Goal: Find specific page/section

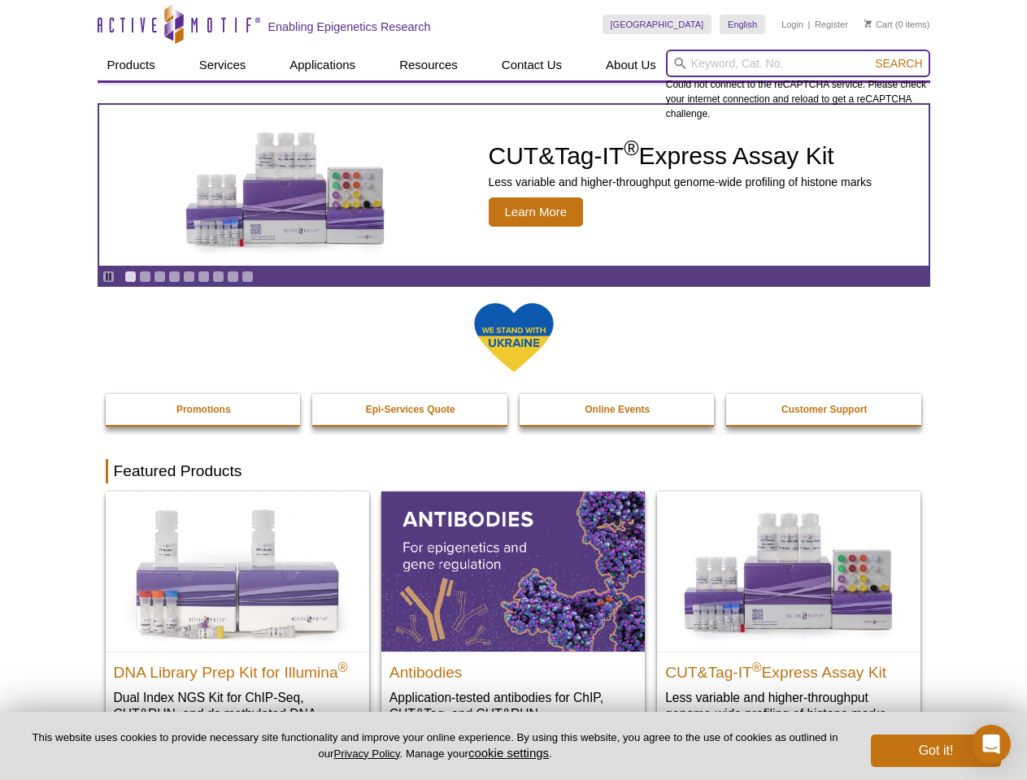
click at [798, 63] on input "search" at bounding box center [798, 64] width 264 height 28
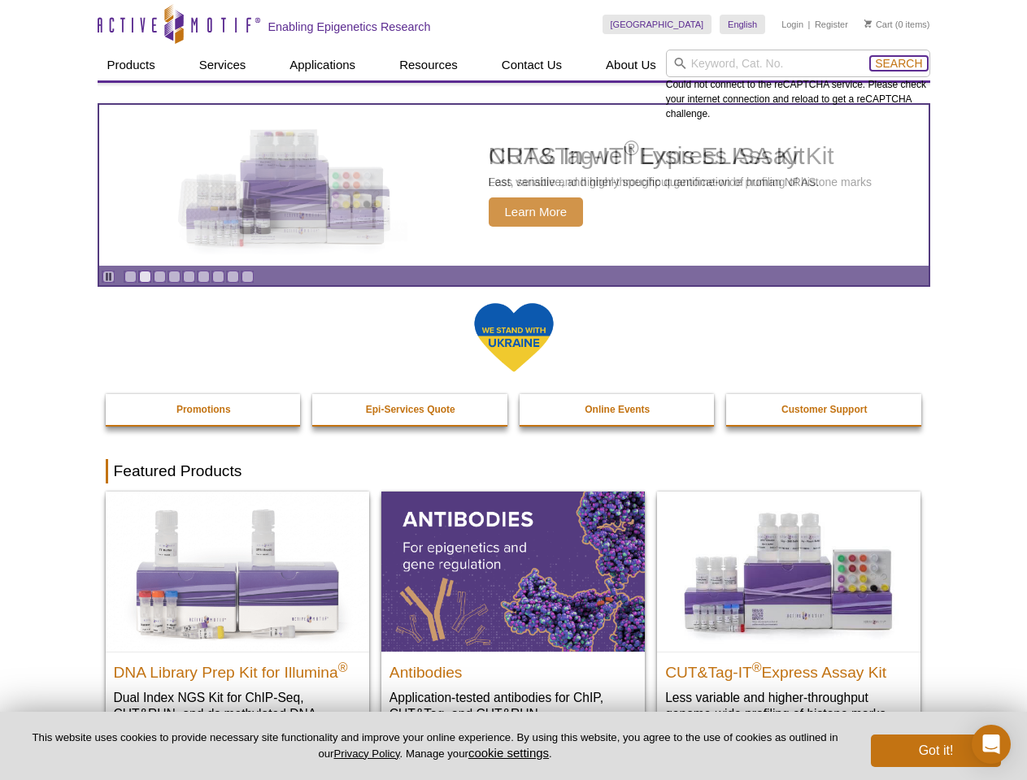
click at [898, 63] on span "Search" at bounding box center [898, 63] width 47 height 13
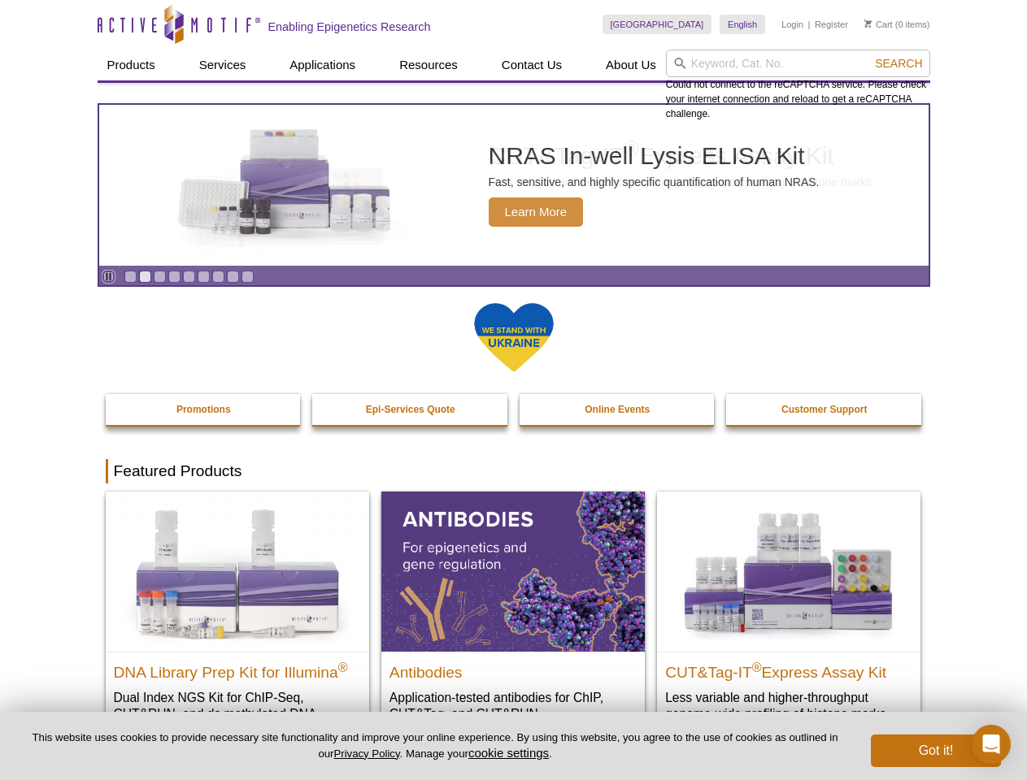
click at [108, 276] on icon "Pause" at bounding box center [108, 277] width 11 height 11
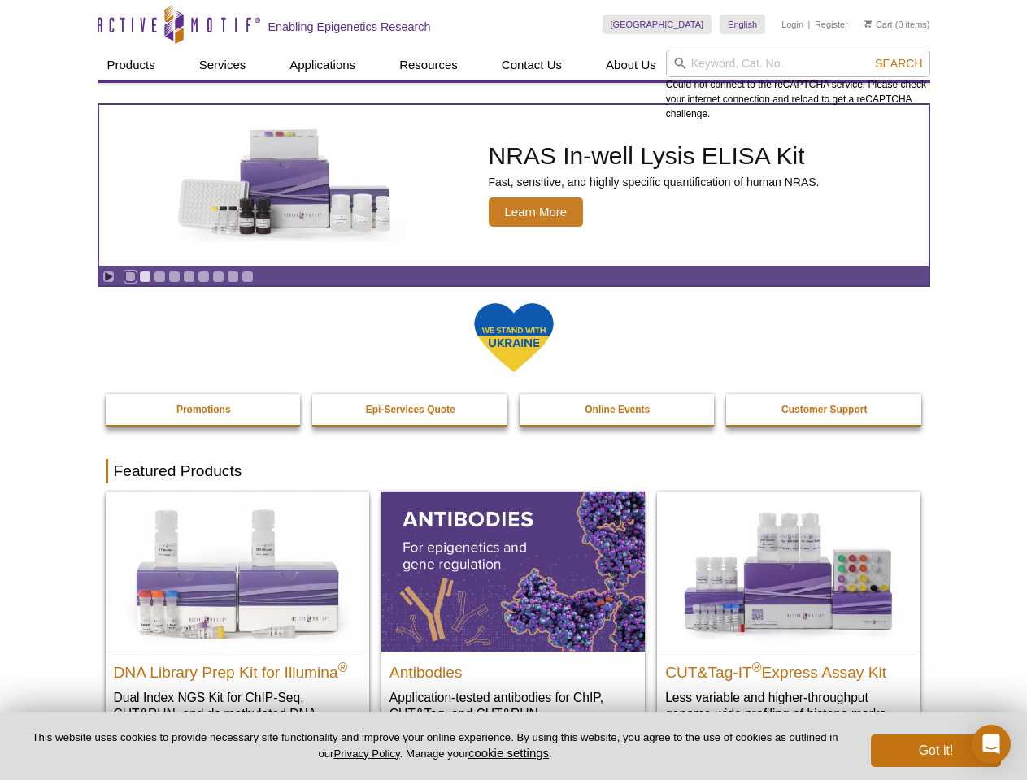
click at [130, 276] on link "Go to slide 1" at bounding box center [130, 277] width 12 height 12
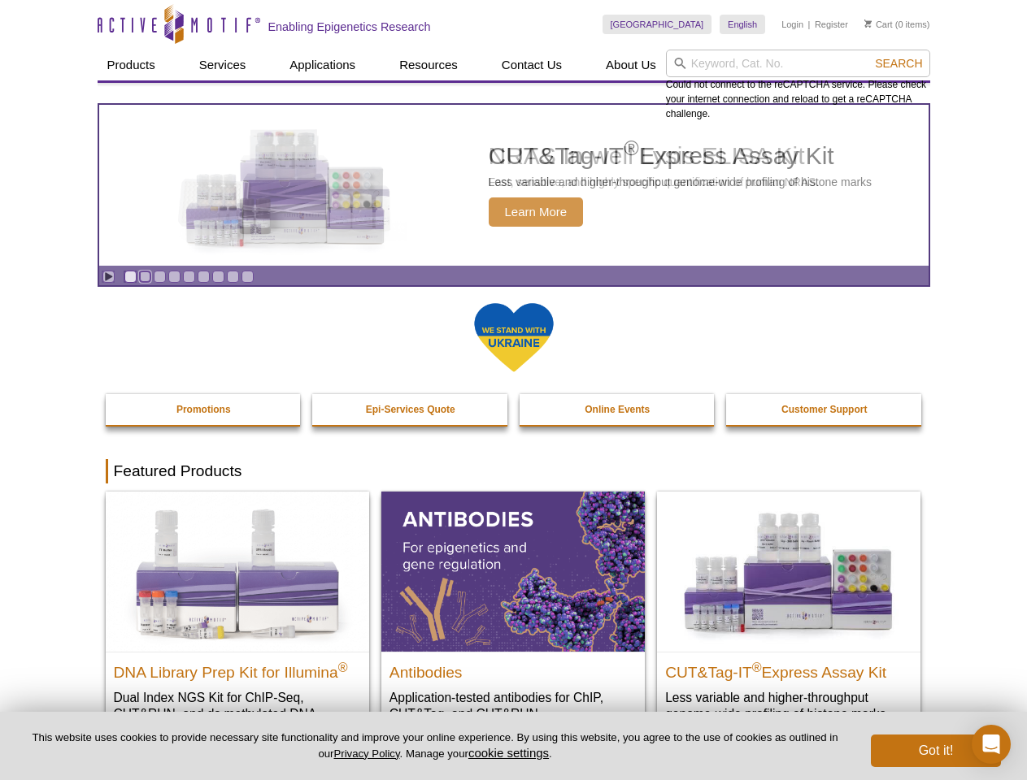
click at [145, 276] on link "Go to slide 2" at bounding box center [145, 277] width 12 height 12
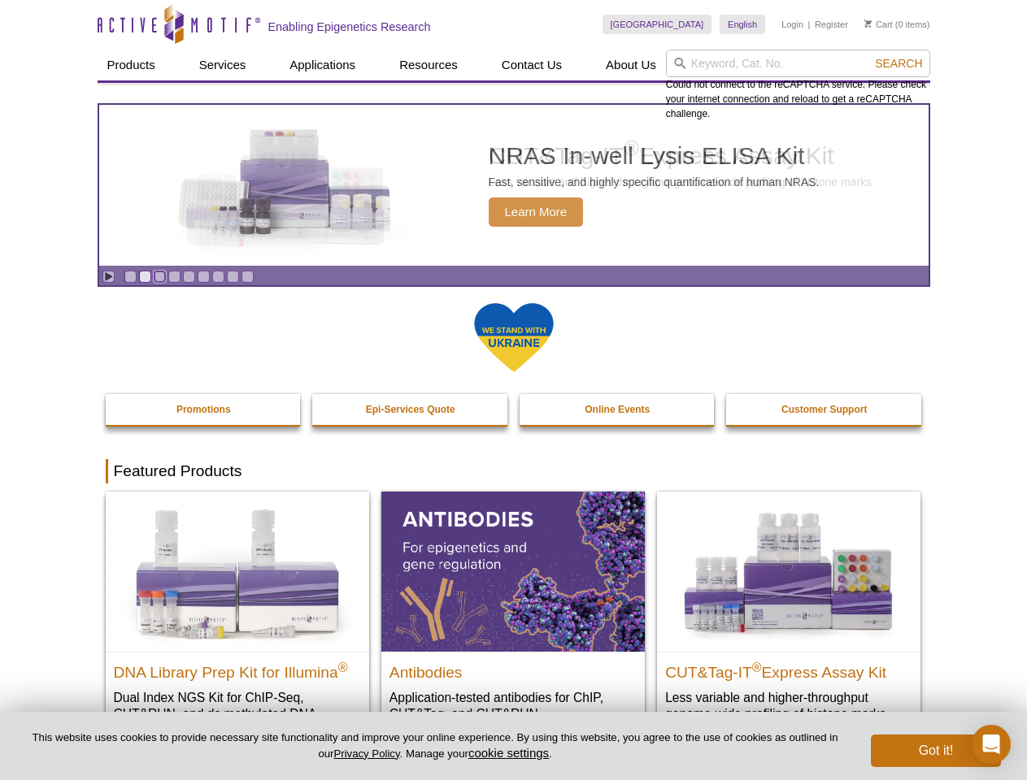
click at [159, 276] on link "Go to slide 3" at bounding box center [160, 277] width 12 height 12
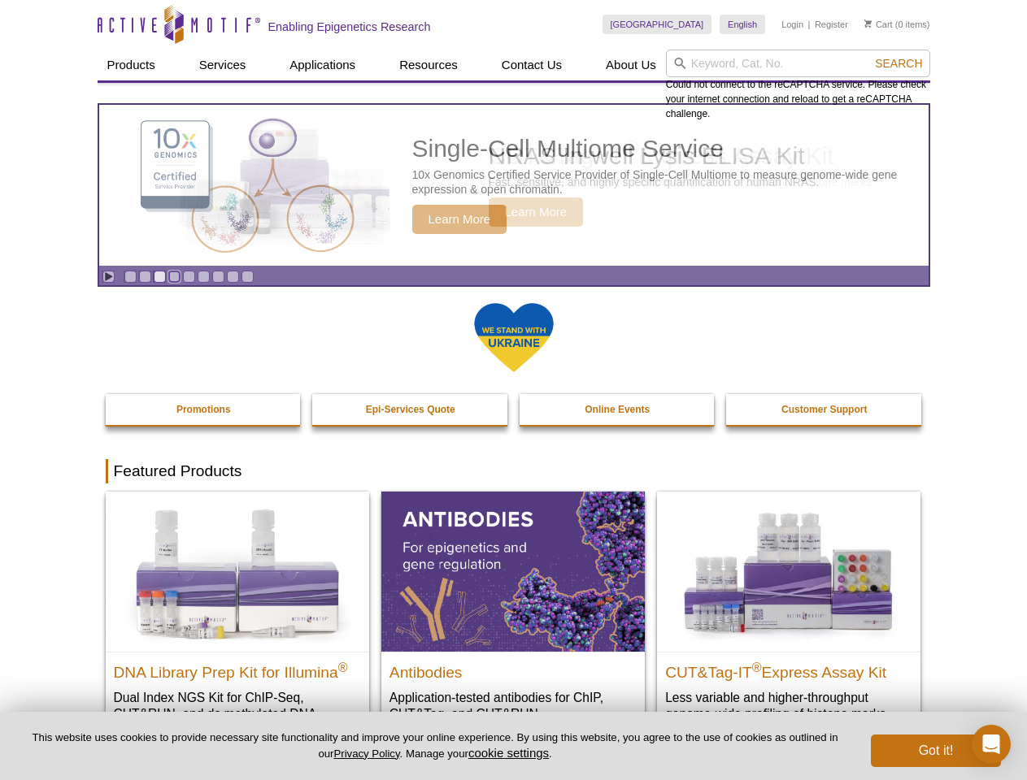
click at [174, 276] on link "Go to slide 4" at bounding box center [174, 277] width 12 height 12
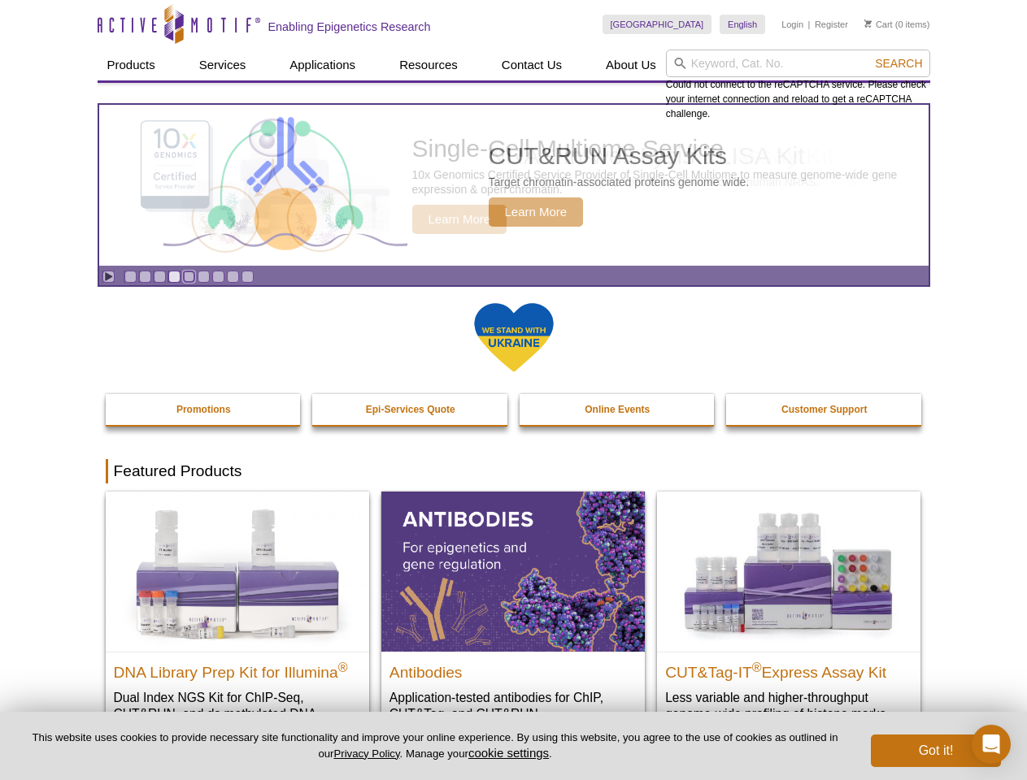
click at [189, 276] on link "Go to slide 5" at bounding box center [189, 277] width 12 height 12
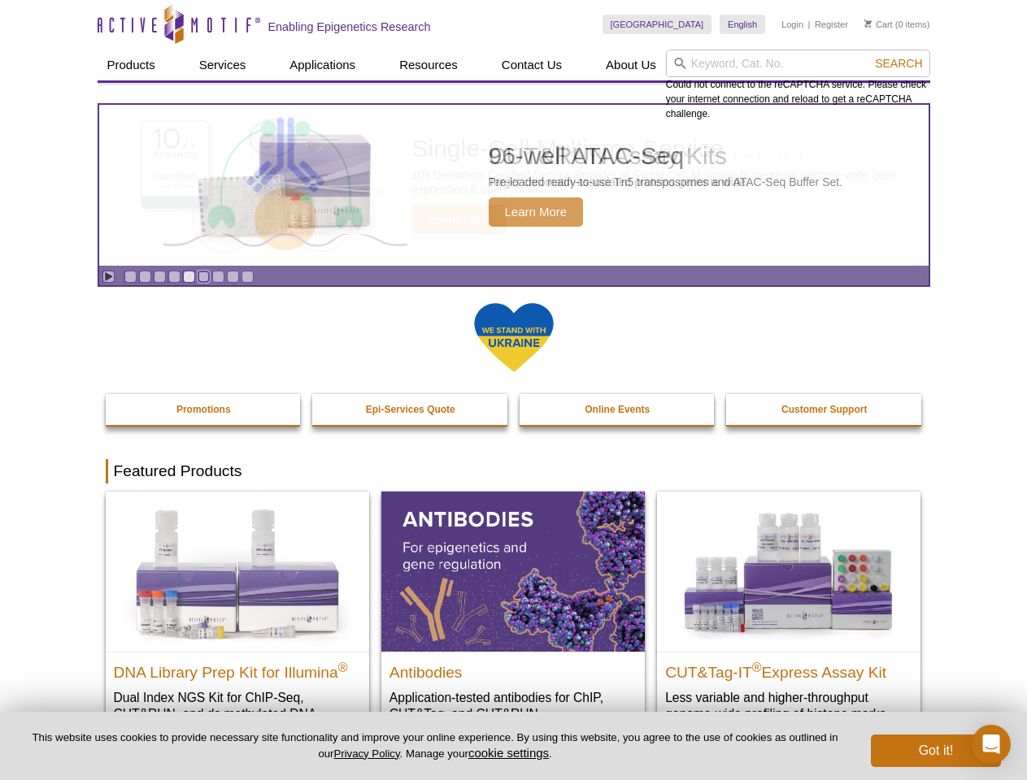
click at [203, 276] on link "Go to slide 6" at bounding box center [204, 277] width 12 height 12
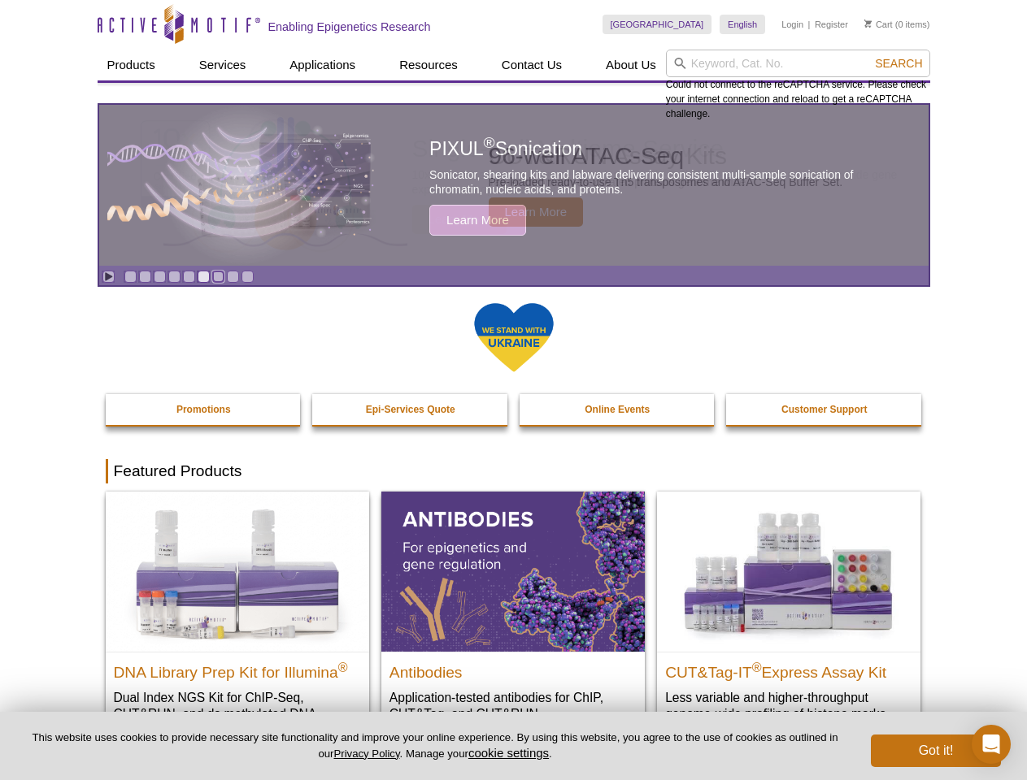
click at [218, 276] on link "Go to slide 7" at bounding box center [218, 277] width 12 height 12
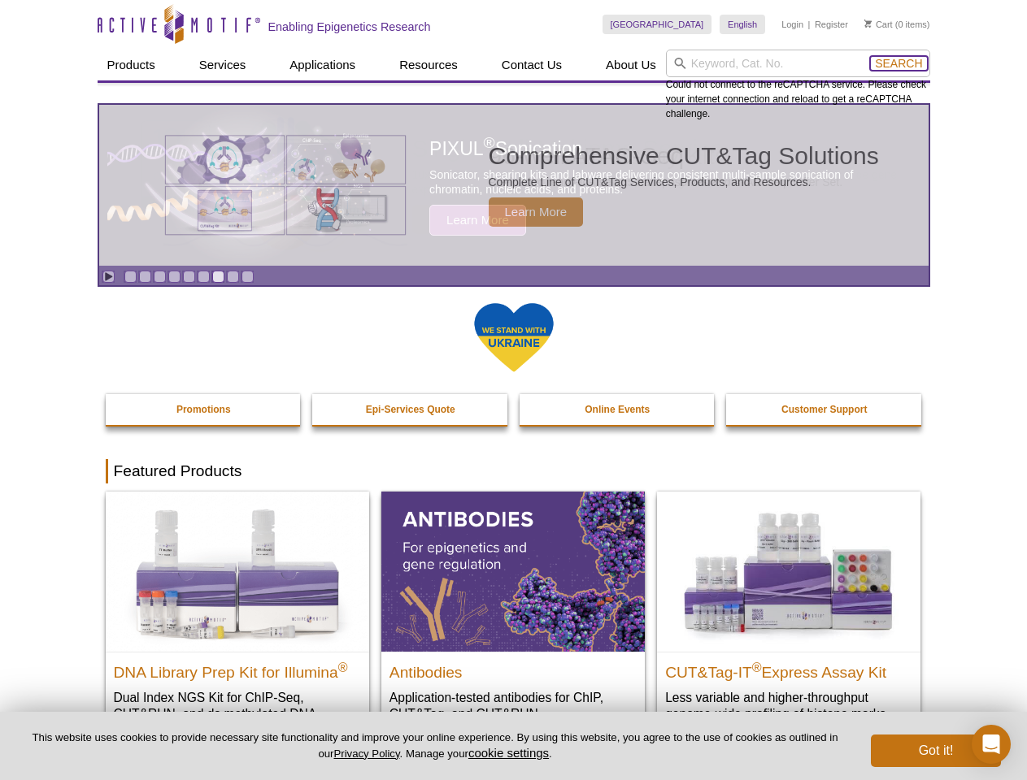
click at [898, 63] on span "Search" at bounding box center [898, 63] width 47 height 13
